Goal: Navigation & Orientation: Find specific page/section

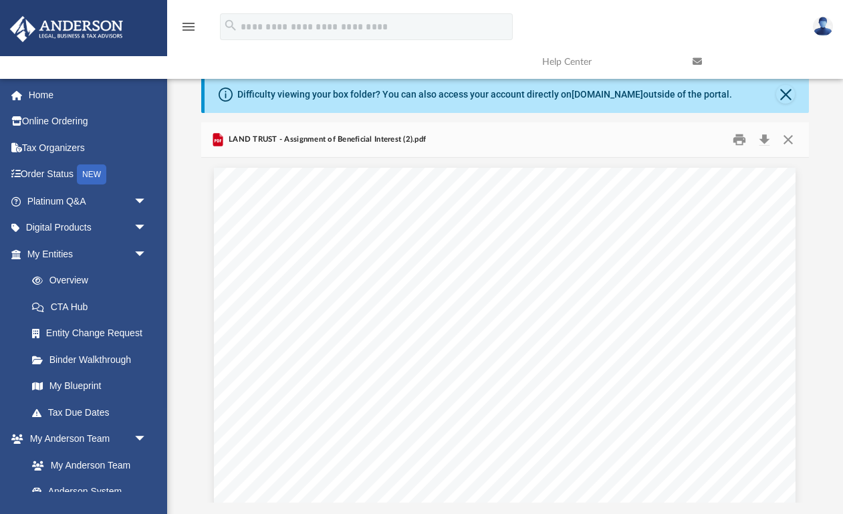
scroll to position [1091, 0]
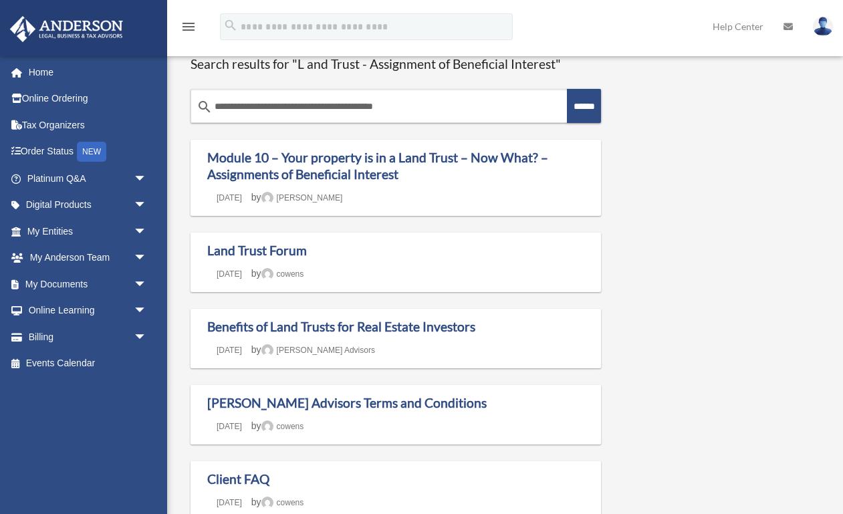
scroll to position [42, 0]
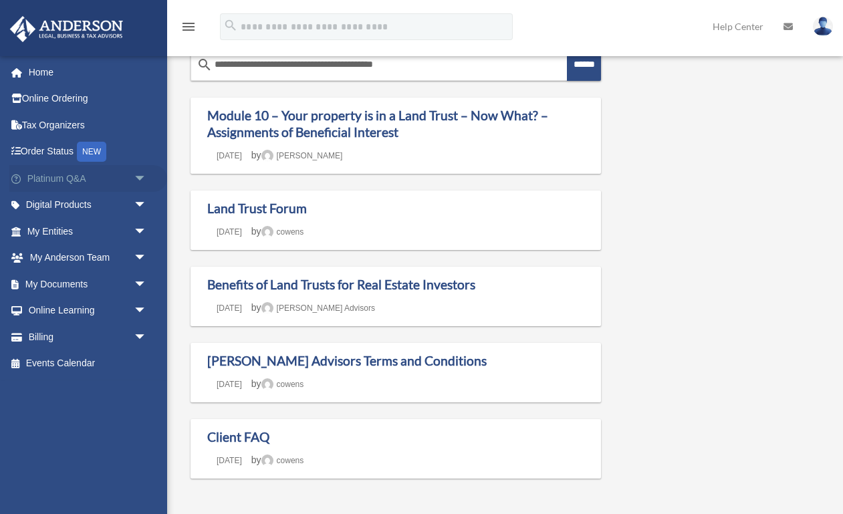
click at [137, 172] on span "arrow_drop_down" at bounding box center [147, 178] width 27 height 27
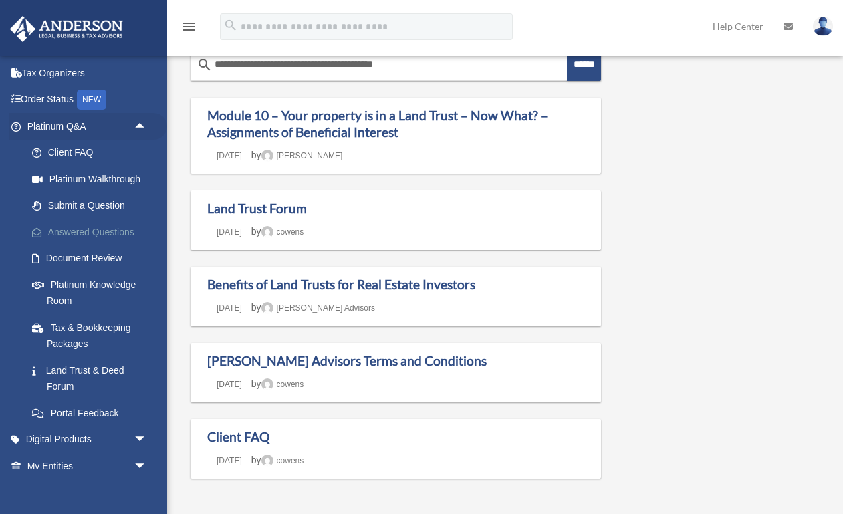
scroll to position [0, 0]
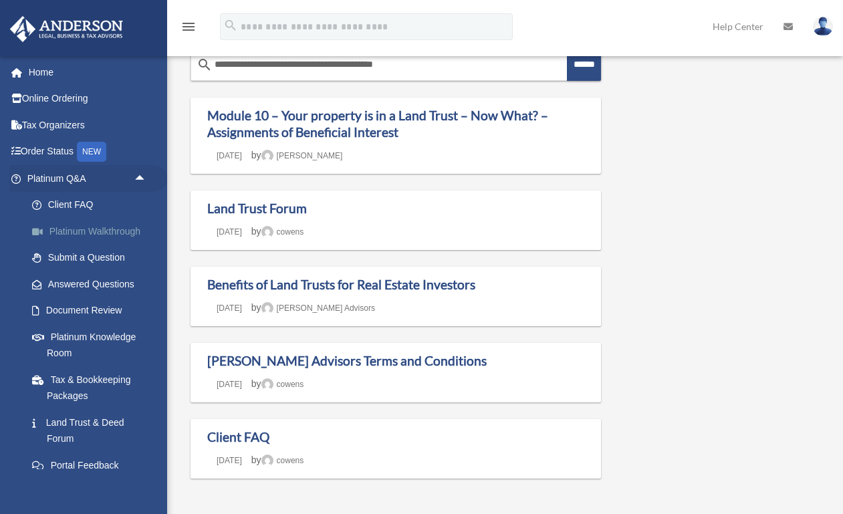
click at [93, 231] on link "Platinum Walkthrough" at bounding box center [93, 231] width 148 height 27
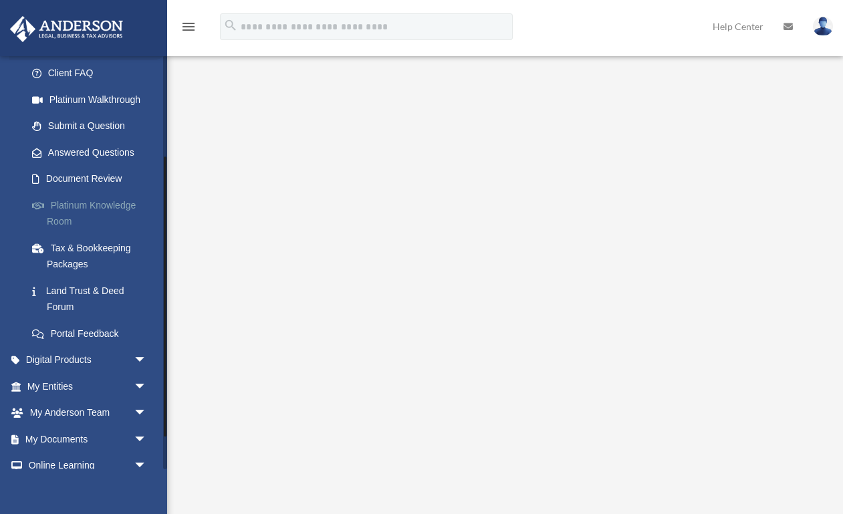
scroll to position [197, 0]
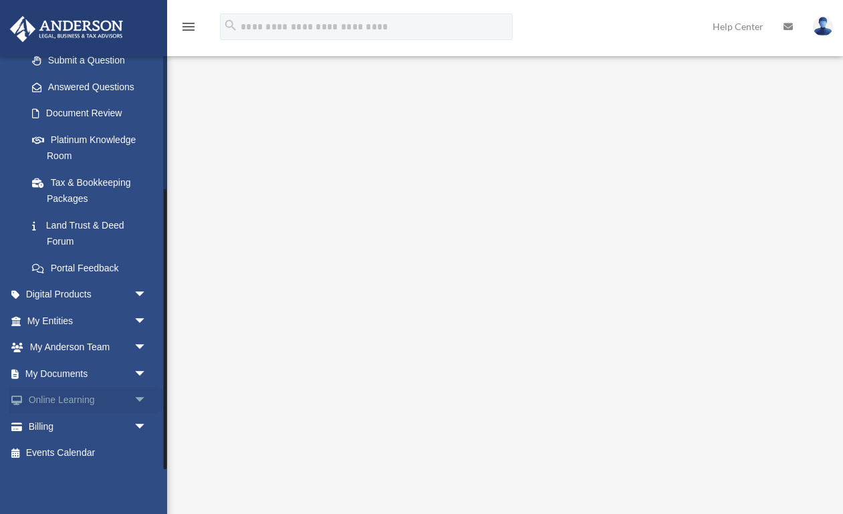
click at [126, 392] on link "Online Learning arrow_drop_down" at bounding box center [88, 400] width 158 height 27
click at [144, 400] on span "arrow_drop_down" at bounding box center [147, 400] width 27 height 27
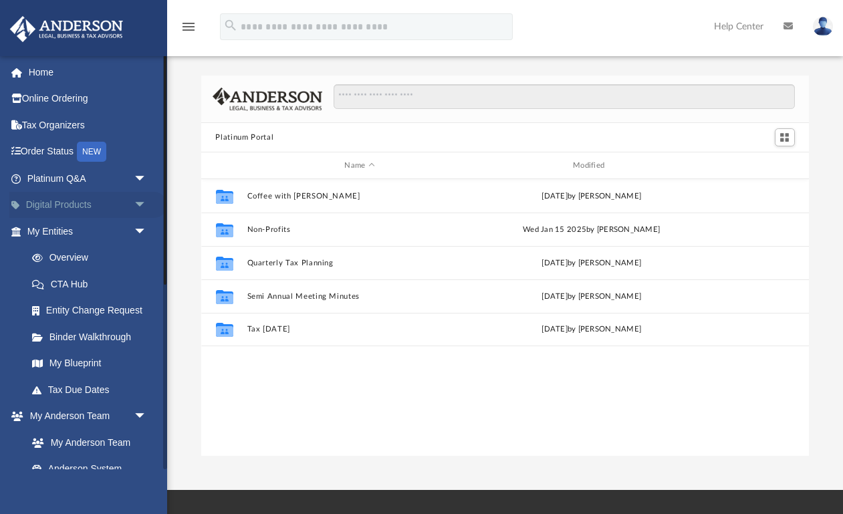
click at [139, 203] on span "arrow_drop_down" at bounding box center [147, 205] width 27 height 27
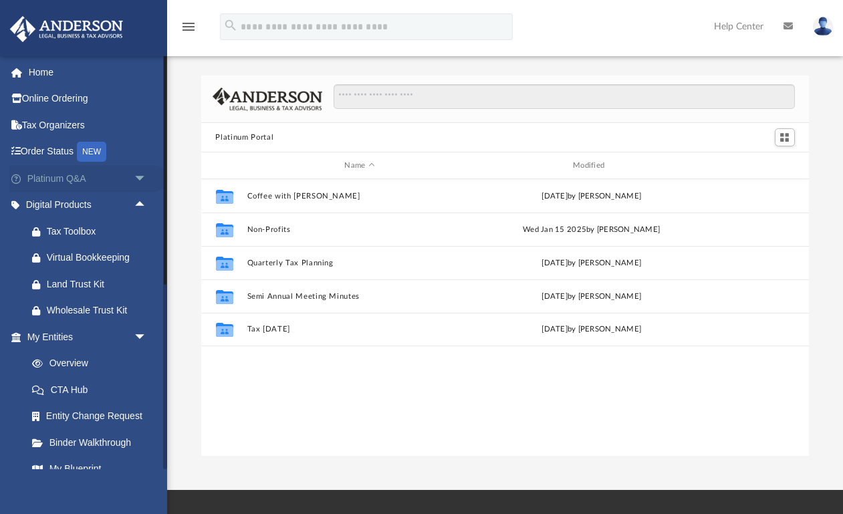
click at [140, 174] on span "arrow_drop_down" at bounding box center [147, 178] width 27 height 27
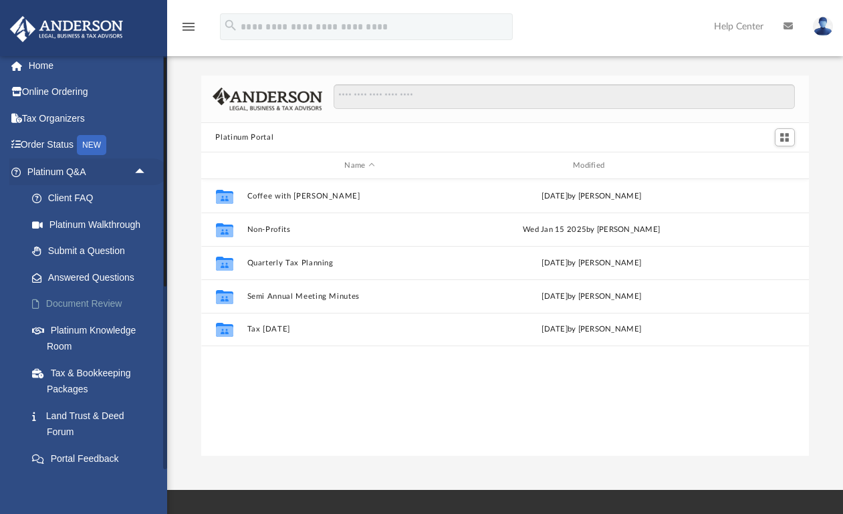
scroll to position [7, 0]
click at [108, 330] on link "Platinum Knowledge Room" at bounding box center [93, 337] width 148 height 43
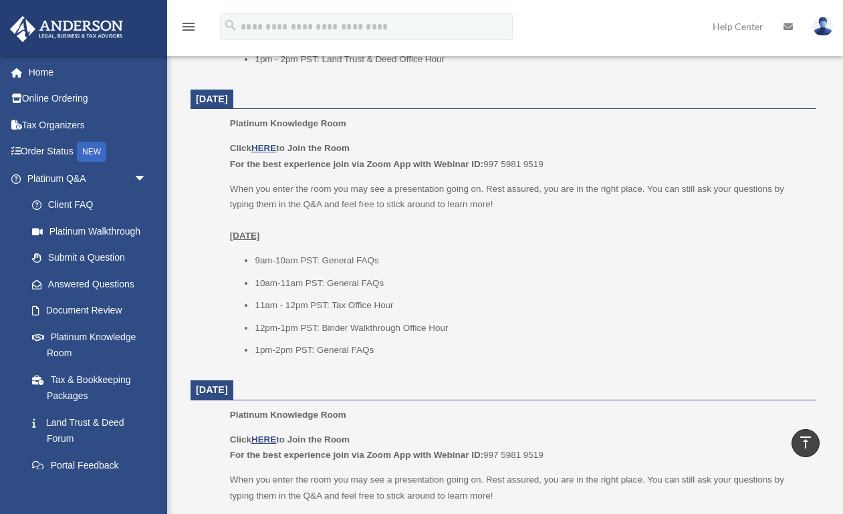
scroll to position [800, 0]
